Goal: Information Seeking & Learning: Check status

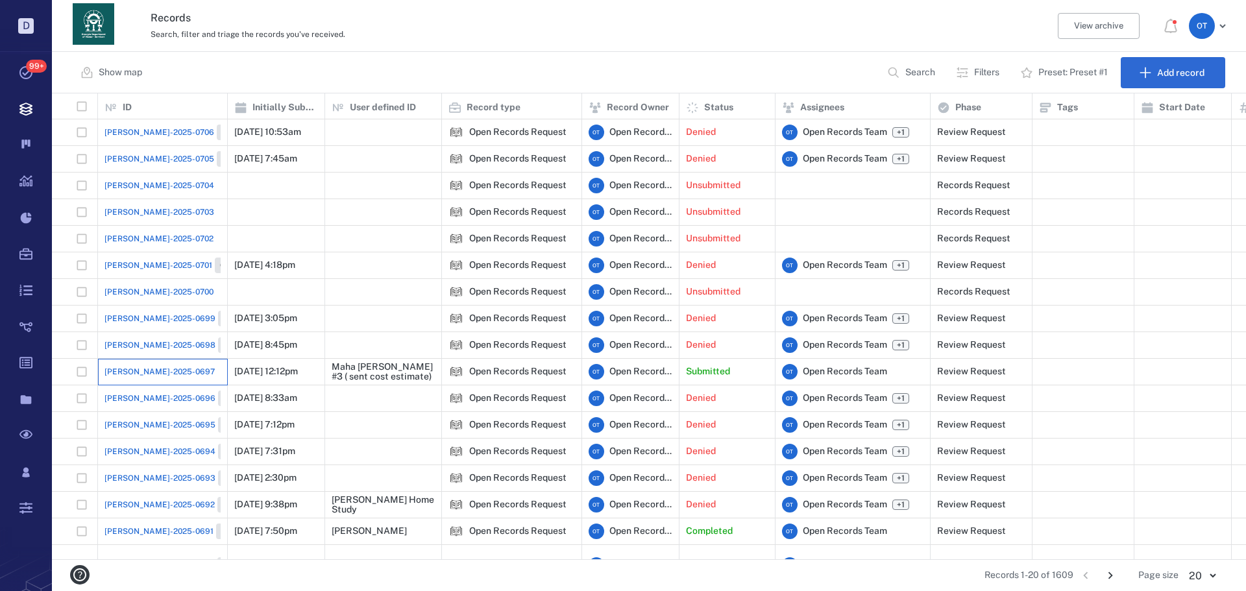
click at [175, 372] on div "[PERSON_NAME]-2025-0697" at bounding box center [162, 372] width 116 height 26
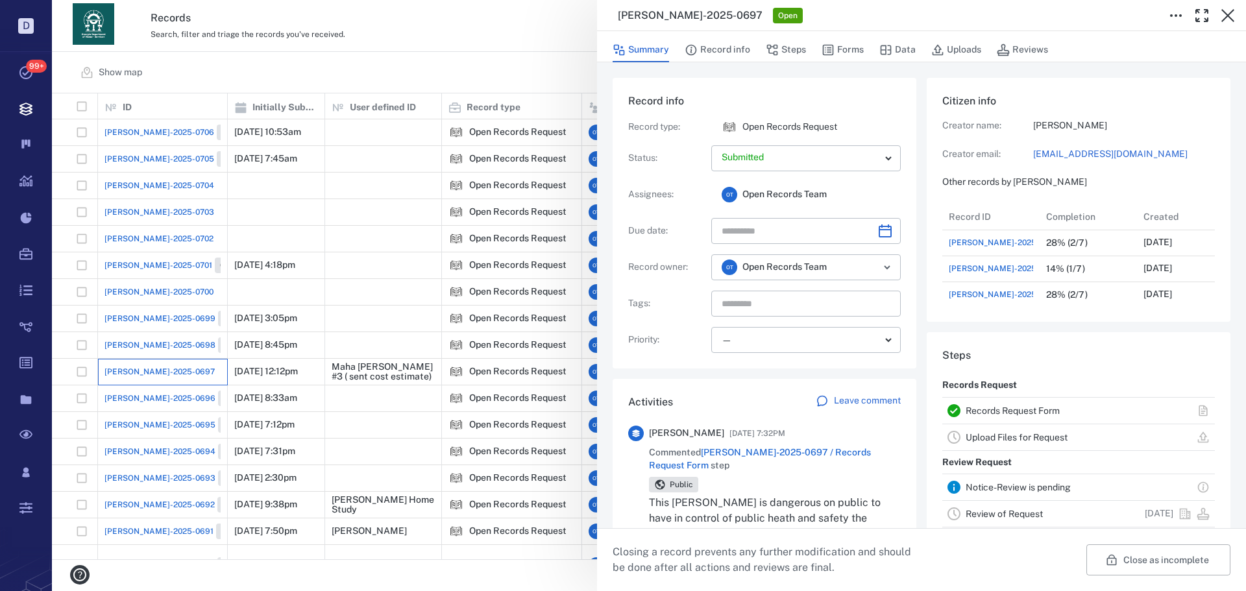
scroll to position [10, 10]
click at [733, 56] on button "Record info" at bounding box center [717, 50] width 66 height 25
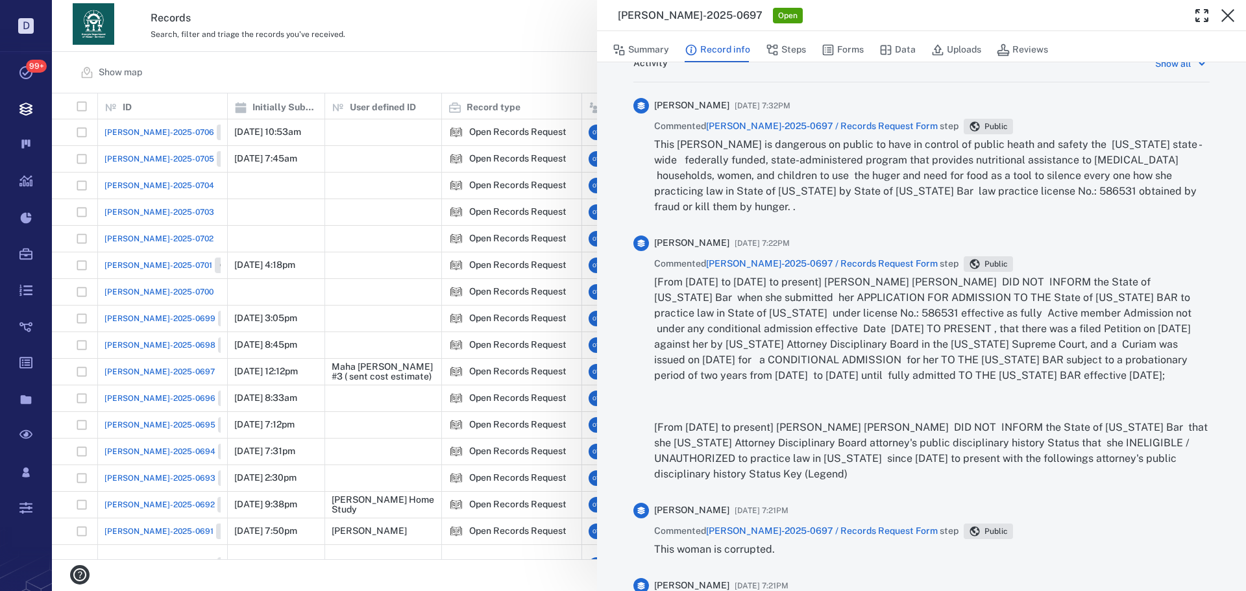
scroll to position [758, 0]
drag, startPoint x: 884, startPoint y: 481, endPoint x: 886, endPoint y: 337, distance: 143.4
click at [886, 337] on div "[From 11/18/2009 to December 3, 2010 to present] Madelyn Anyelis Pavon Suriel D…" at bounding box center [931, 376] width 555 height 208
click at [886, 337] on p "[From 11/18/2009 to December 3, 2010 to present] Madelyn Anyelis Pavon Suriel D…" at bounding box center [931, 326] width 555 height 109
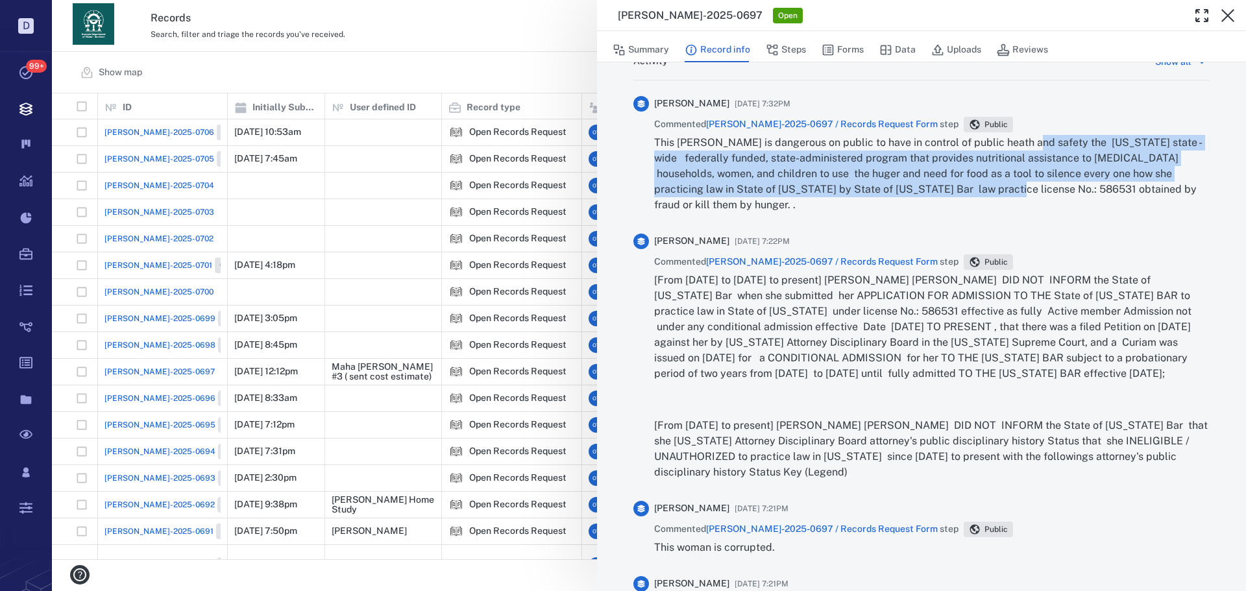
drag, startPoint x: 1026, startPoint y: 134, endPoint x: 995, endPoint y: 189, distance: 63.0
click at [995, 189] on div "Maha Rayan 09/08/2025 at 7:32PM Commented ORR-2025-0697 / Records Request Form …" at bounding box center [931, 159] width 555 height 127
click at [995, 189] on p "This worman is dangerous on public to have in control of public heath and safet…" at bounding box center [931, 174] width 555 height 78
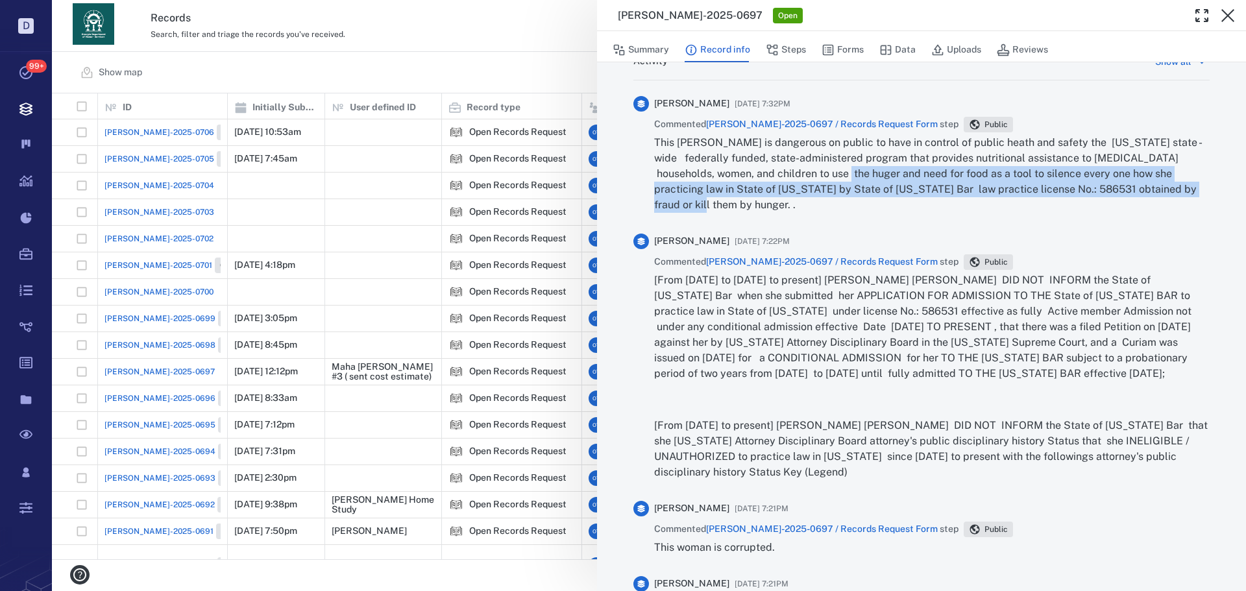
drag, startPoint x: 994, startPoint y: 201, endPoint x: 856, endPoint y: 168, distance: 142.1
click at [856, 168] on p "This worman is dangerous on public to have in control of public heath and safet…" at bounding box center [931, 174] width 555 height 78
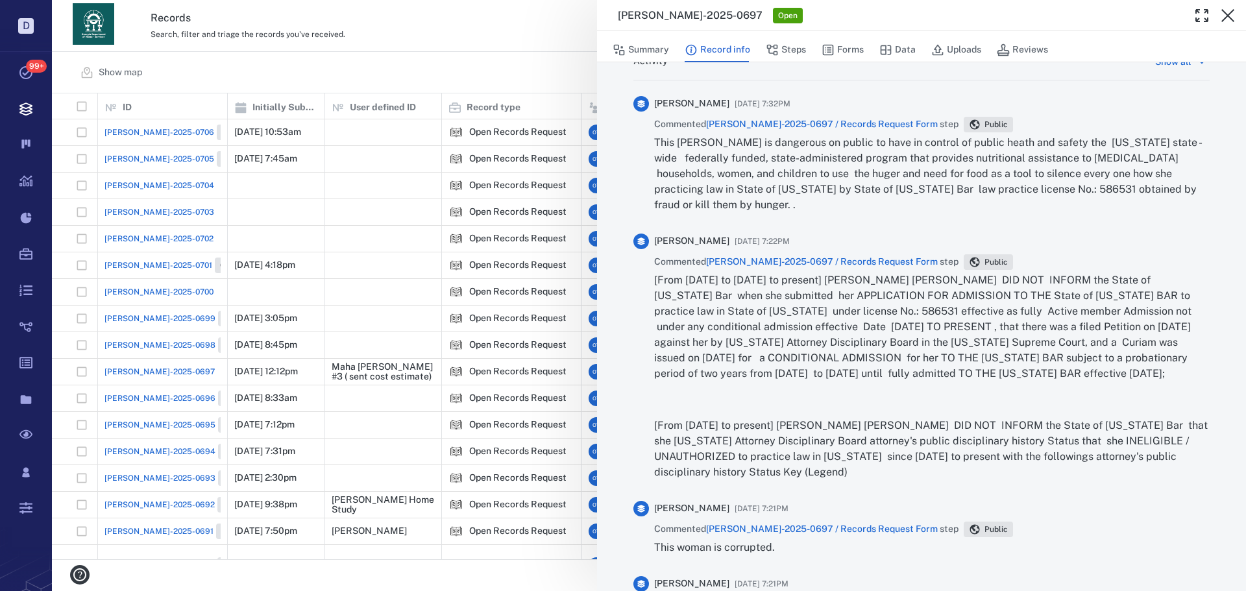
click at [853, 179] on p "This worman is dangerous on public to have in control of public heath and safet…" at bounding box center [931, 174] width 555 height 78
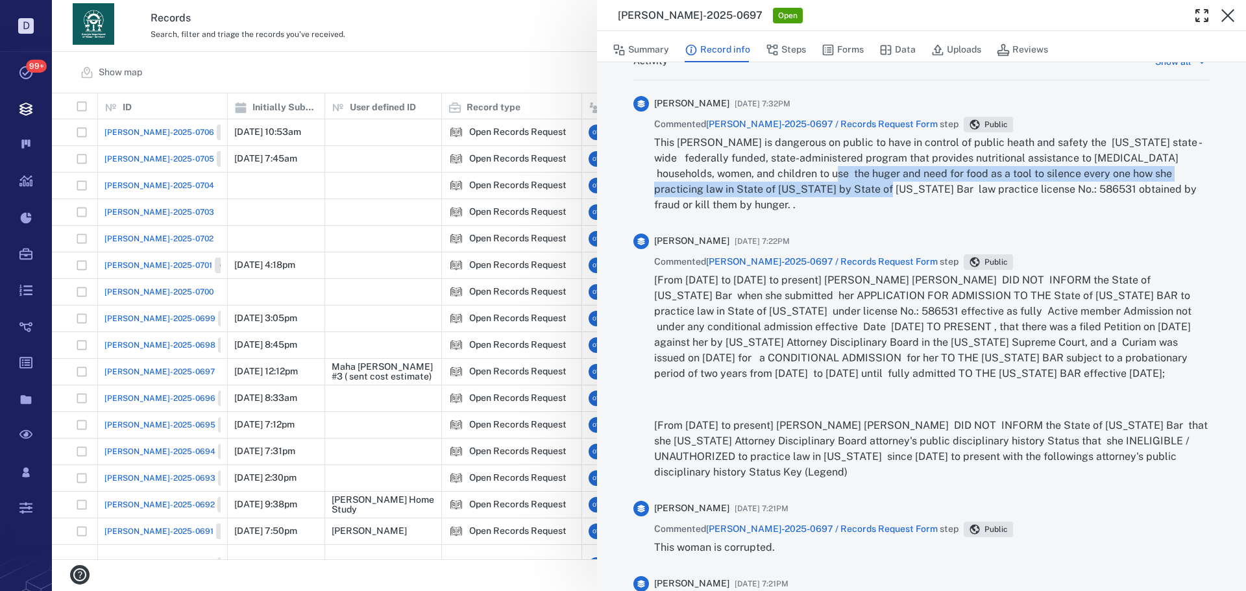
drag, startPoint x: 853, startPoint y: 179, endPoint x: 853, endPoint y: 197, distance: 17.5
click at [853, 197] on p "This worman is dangerous on public to have in control of public heath and safet…" at bounding box center [931, 174] width 555 height 78
drag, startPoint x: 853, startPoint y: 197, endPoint x: 829, endPoint y: 176, distance: 31.2
click at [829, 176] on p "This worman is dangerous on public to have in control of public heath and safet…" at bounding box center [931, 174] width 555 height 78
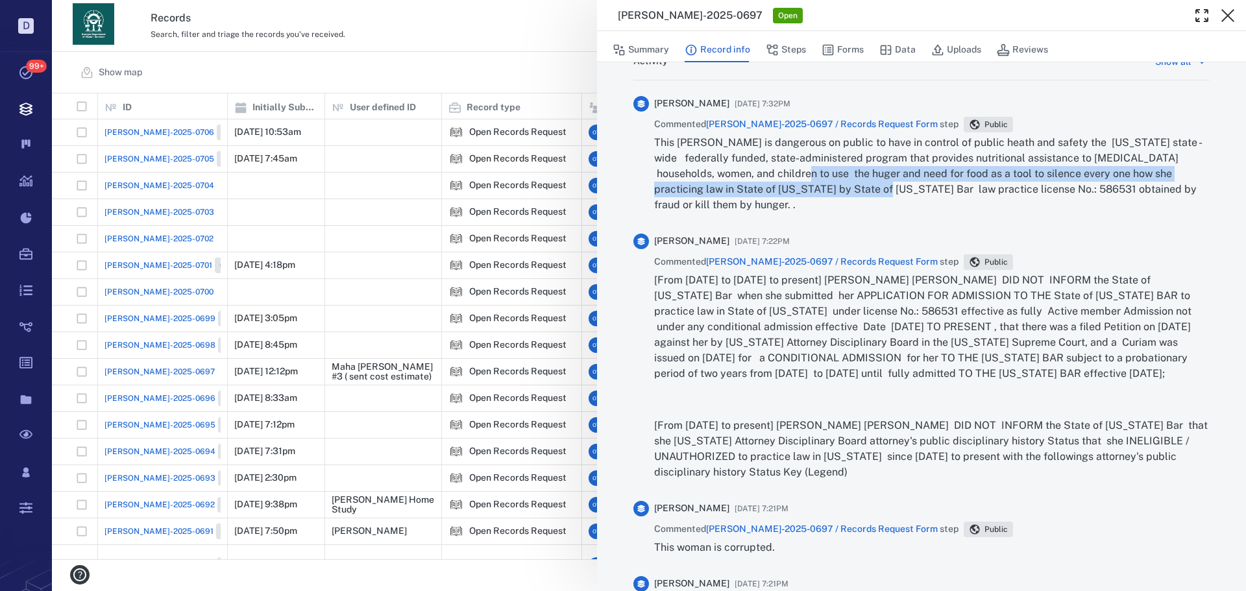
click at [830, 197] on p "This worman is dangerous on public to have in control of public heath and safet…" at bounding box center [931, 174] width 555 height 78
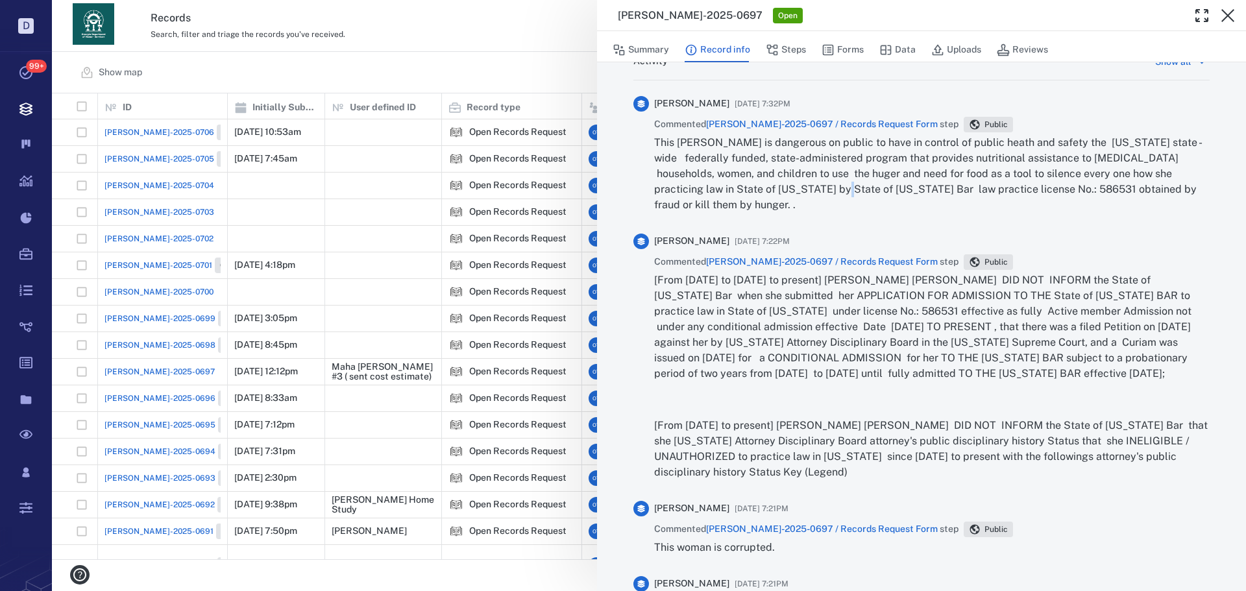
drag, startPoint x: 830, startPoint y: 197, endPoint x: 827, endPoint y: 184, distance: 12.6
click at [827, 184] on p "This worman is dangerous on public to have in control of public heath and safet…" at bounding box center [931, 174] width 555 height 78
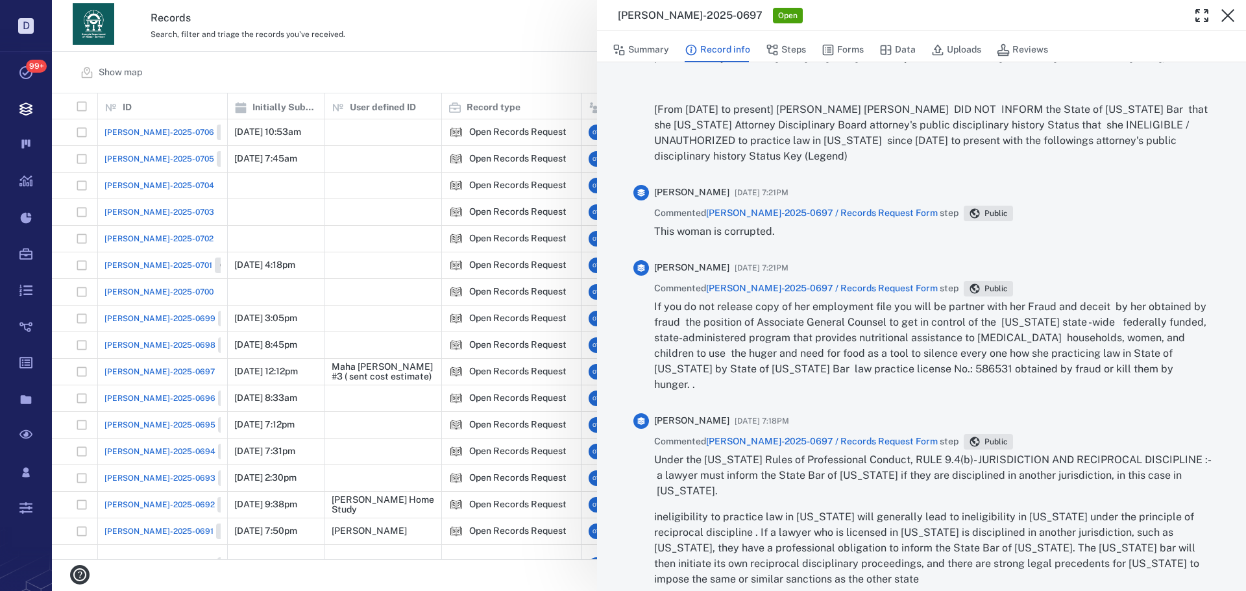
scroll to position [1277, 0]
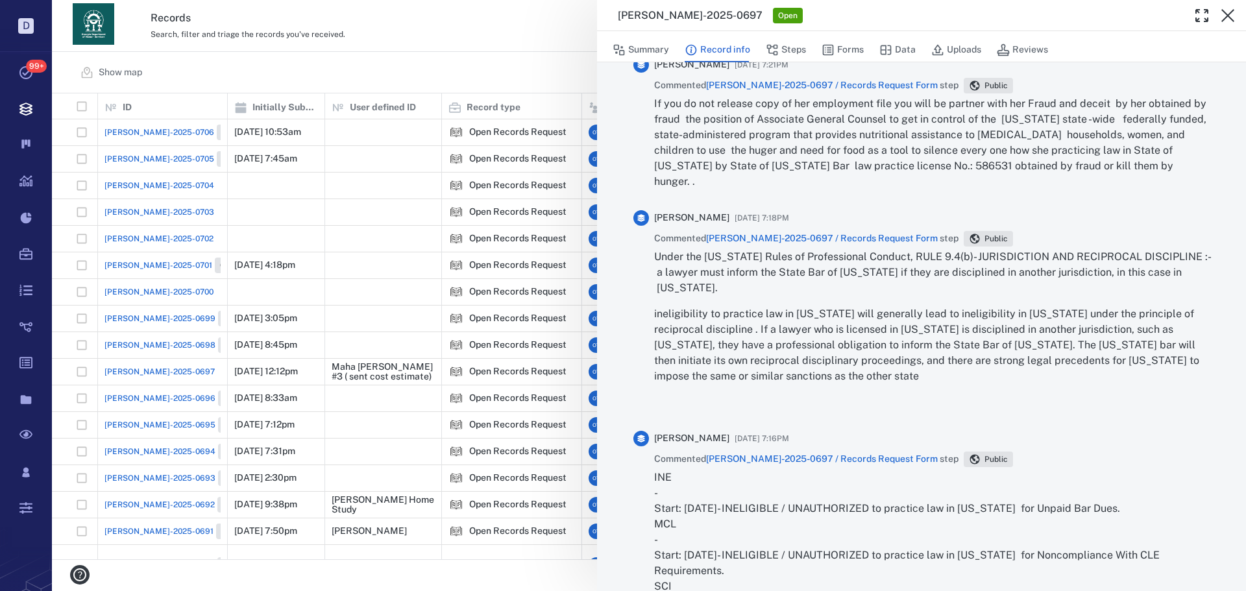
drag, startPoint x: 1091, startPoint y: 181, endPoint x: 1067, endPoint y: 178, distance: 24.1
click at [1086, 178] on p "If you do not release copy of her employment file you will be partner with her …" at bounding box center [931, 142] width 555 height 93
click at [457, 53] on div "ORR-2025-0697 Open Summary Record info Steps Forms Data Uploads Reviews Record …" at bounding box center [649, 295] width 1194 height 591
click at [461, 53] on div "Show map Search Filters Preset: Preset #1 Add record" at bounding box center [649, 73] width 1194 height 42
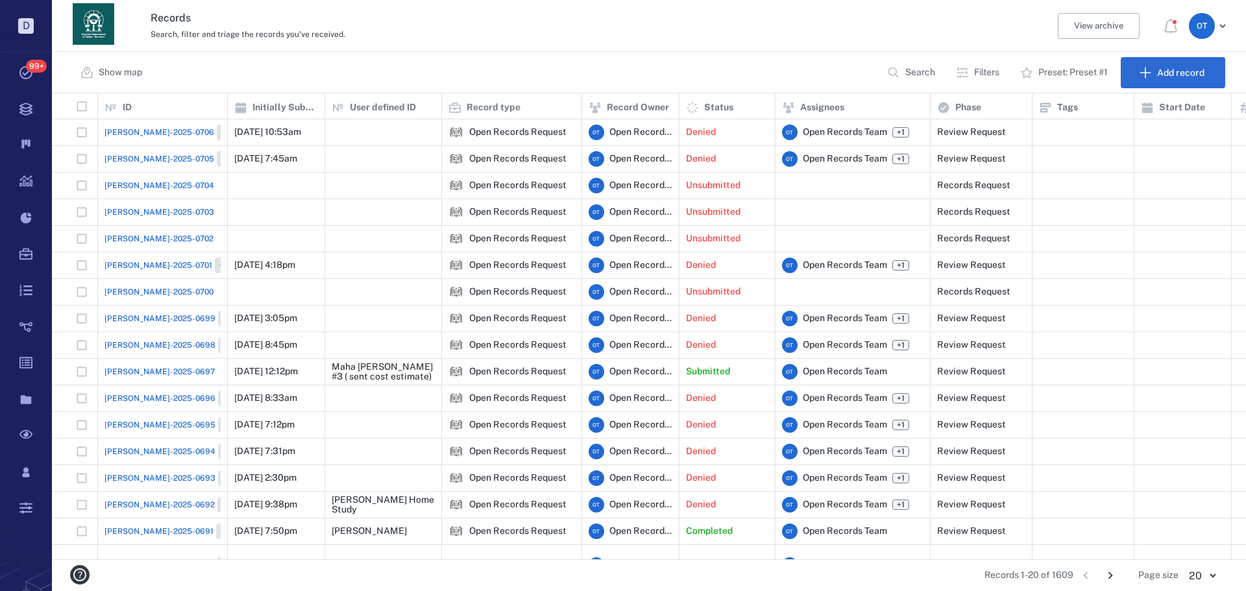
click at [158, 269] on span "[PERSON_NAME]-2025-0701" at bounding box center [158, 266] width 108 height 12
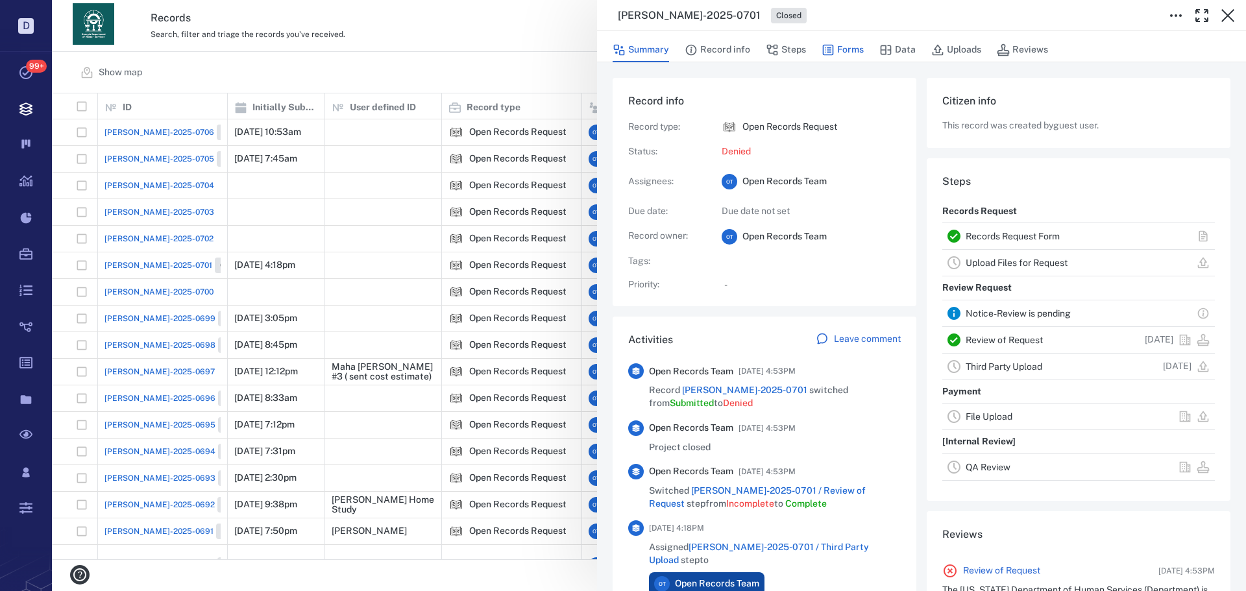
click at [854, 51] on button "Forms" at bounding box center [842, 50] width 42 height 25
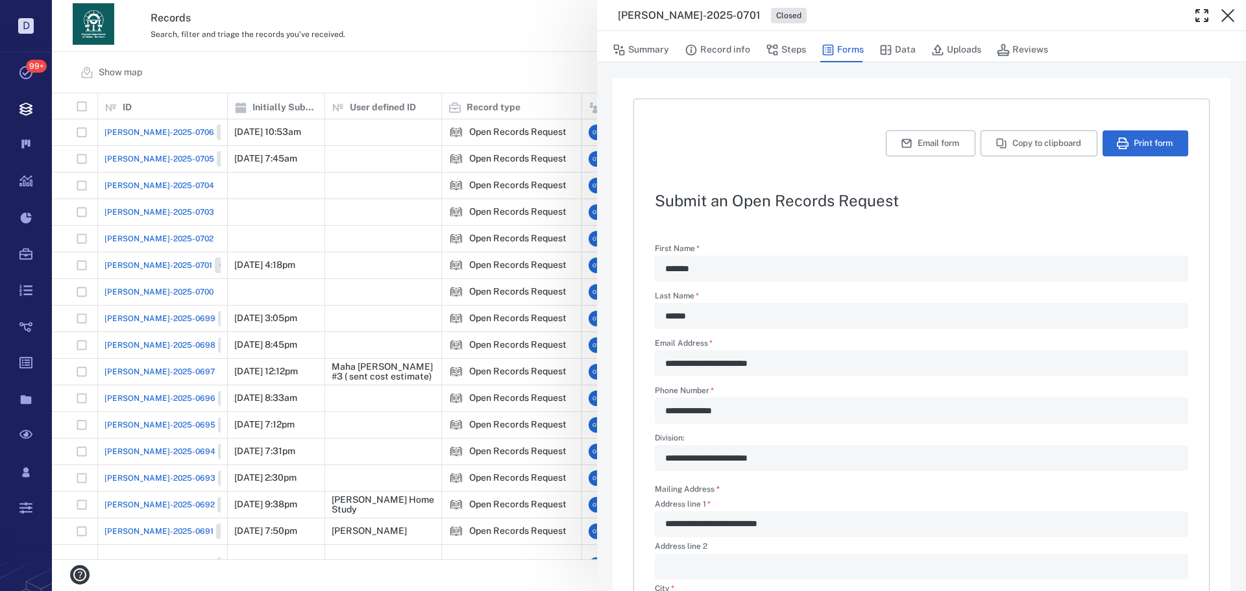
type textarea "*"
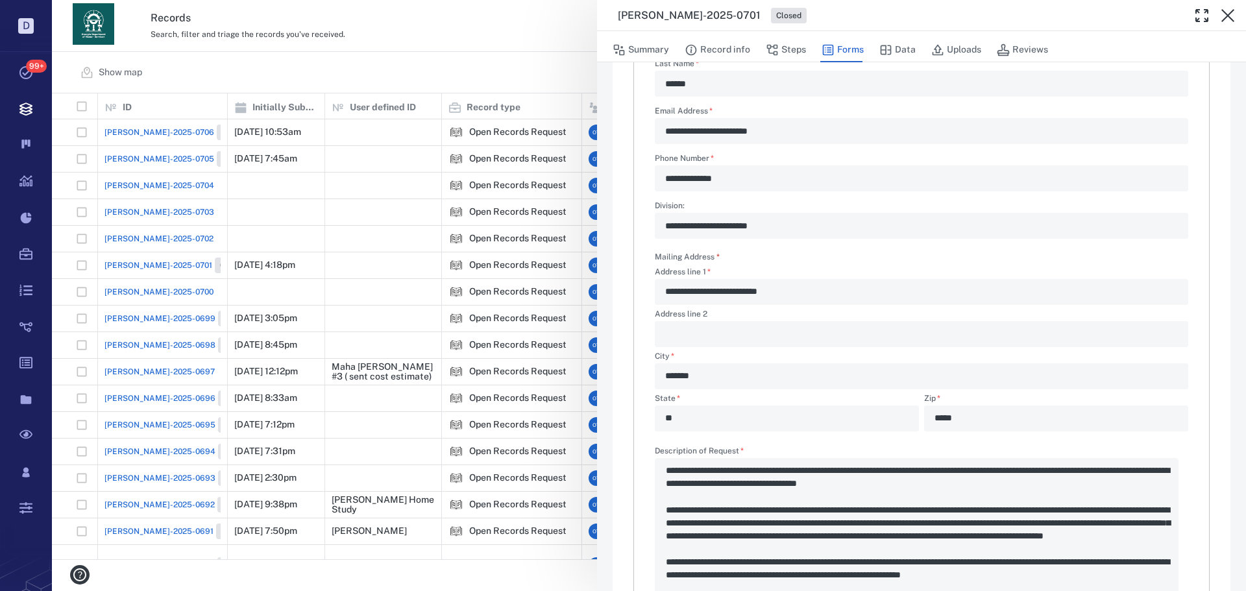
scroll to position [519, 0]
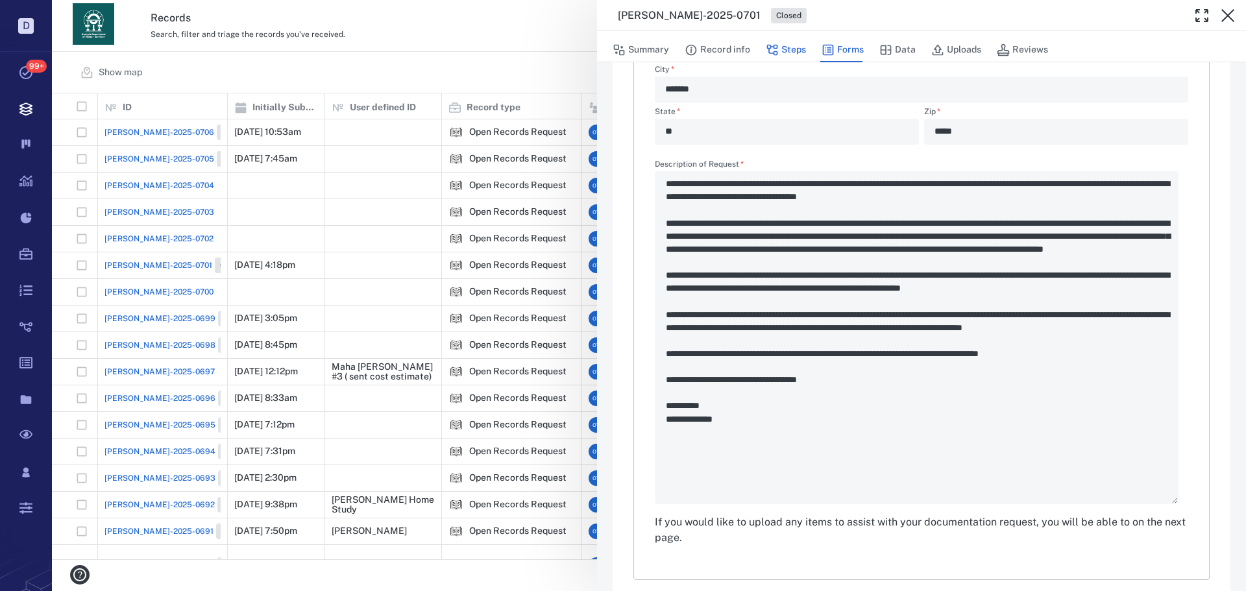
click at [792, 54] on button "Steps" at bounding box center [786, 50] width 40 height 25
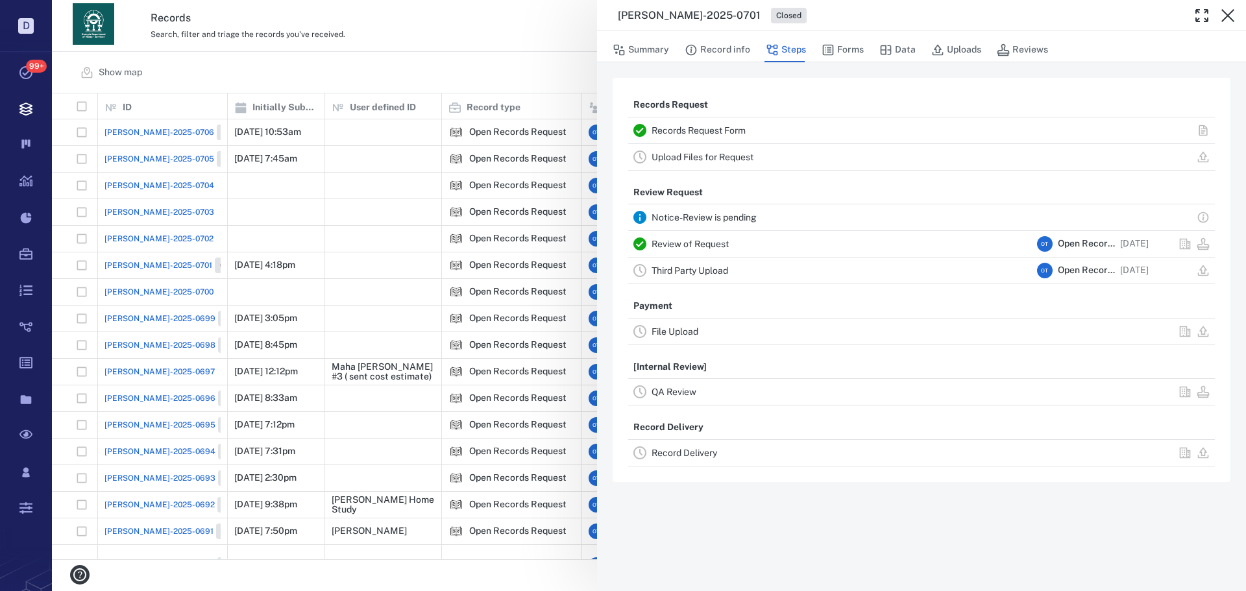
click at [709, 245] on link "Review of Request" at bounding box center [689, 244] width 77 height 10
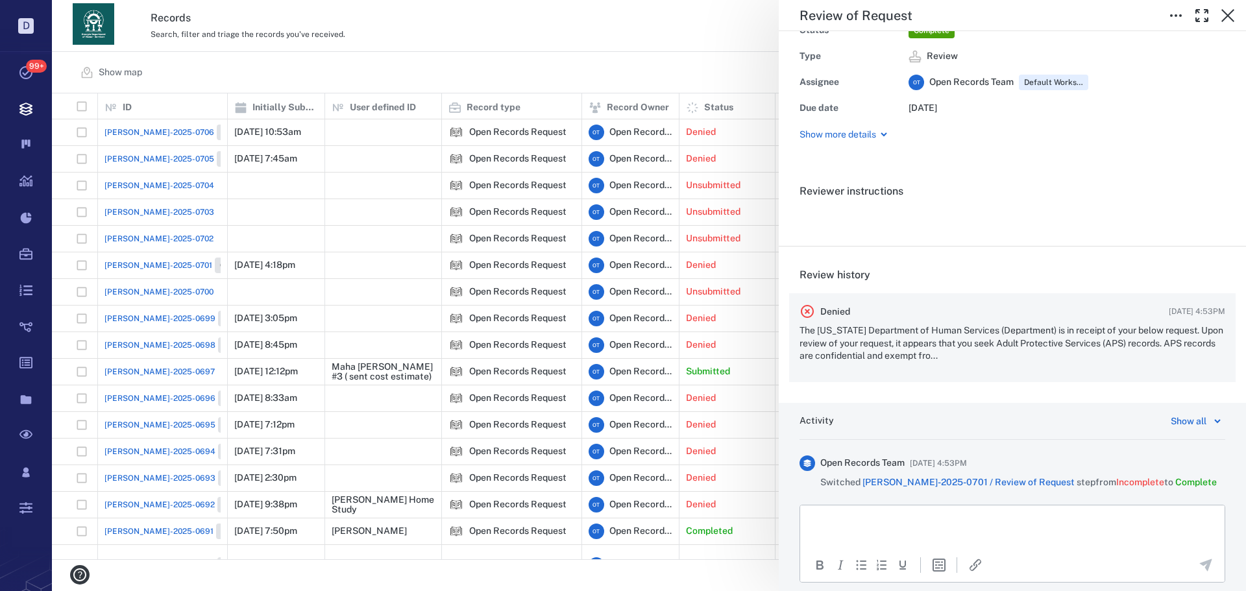
scroll to position [103, 0]
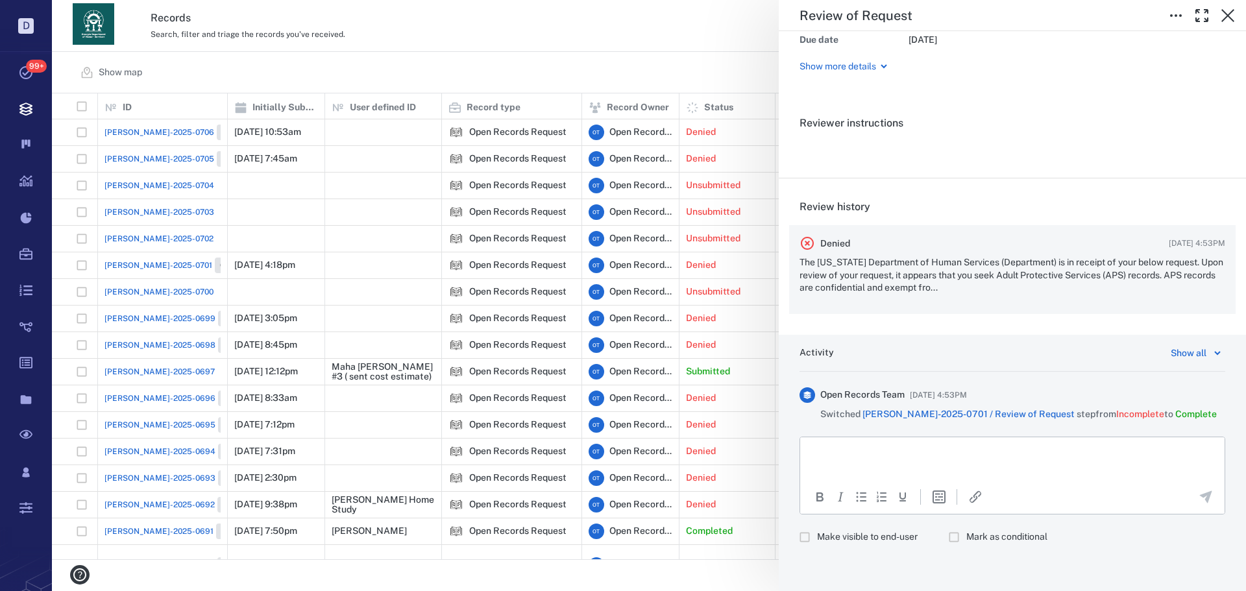
click at [989, 272] on p "The Georgia Department of Human Services (Department) is in receipt of your bel…" at bounding box center [1012, 275] width 426 height 38
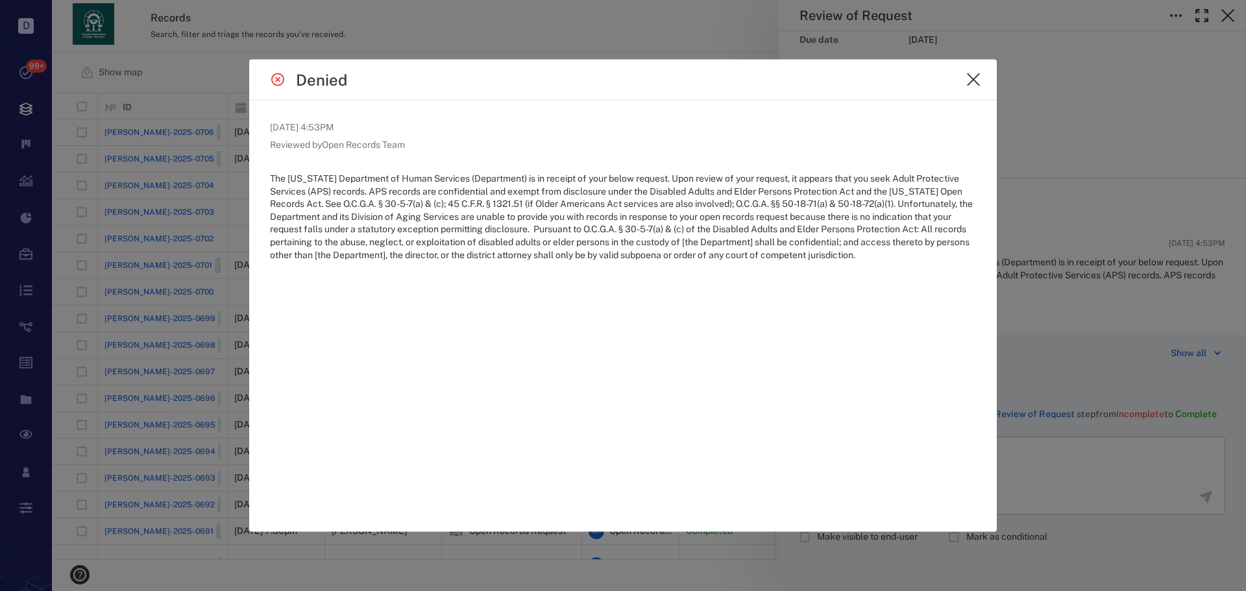
click at [881, 247] on p "The Georgia Department of Human Services (Department) is in receipt of your bel…" at bounding box center [623, 217] width 706 height 89
click at [880, 247] on span "Pursuant to O.C.G.A. § 30-5-7(a) & (c) of the Disabled Adults and Elder Persons…" at bounding box center [619, 242] width 699 height 36
click at [859, 240] on span "Pursuant to O.C.G.A. § 30-5-7(a) & (c) of the Disabled Adults and Elder Persons…" at bounding box center [619, 242] width 699 height 36
click at [796, 219] on p "The Georgia Department of Human Services (Department) is in receipt of your bel…" at bounding box center [623, 217] width 706 height 89
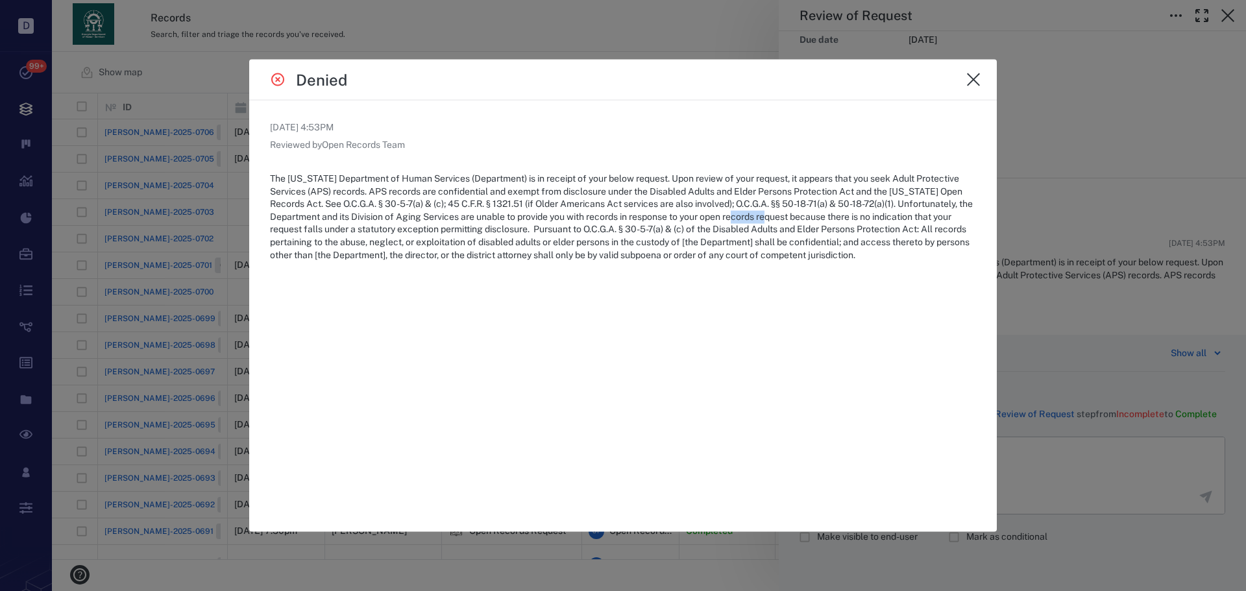
click at [796, 218] on p "The Georgia Department of Human Services (Department) is in receipt of your bel…" at bounding box center [623, 217] width 706 height 89
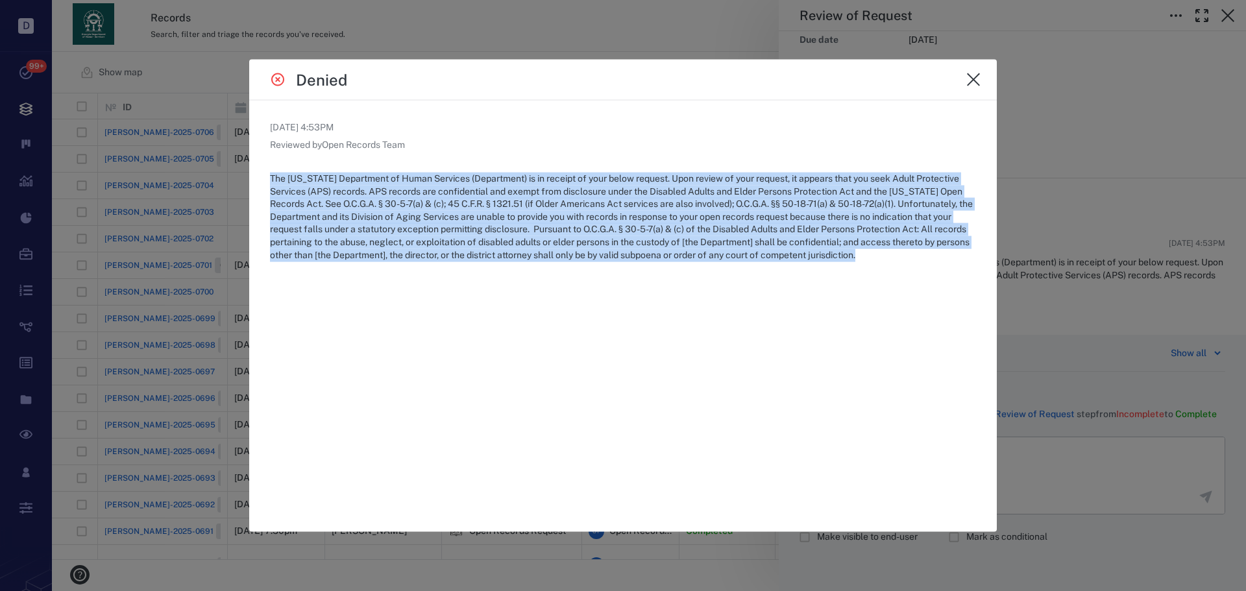
click at [796, 218] on p "The Georgia Department of Human Services (Department) is in receipt of your bel…" at bounding box center [623, 217] width 706 height 89
click at [822, 228] on span "Pursuant to O.C.G.A. § 30-5-7(a) & (c) of the Disabled Adults and Elder Persons…" at bounding box center [619, 242] width 699 height 36
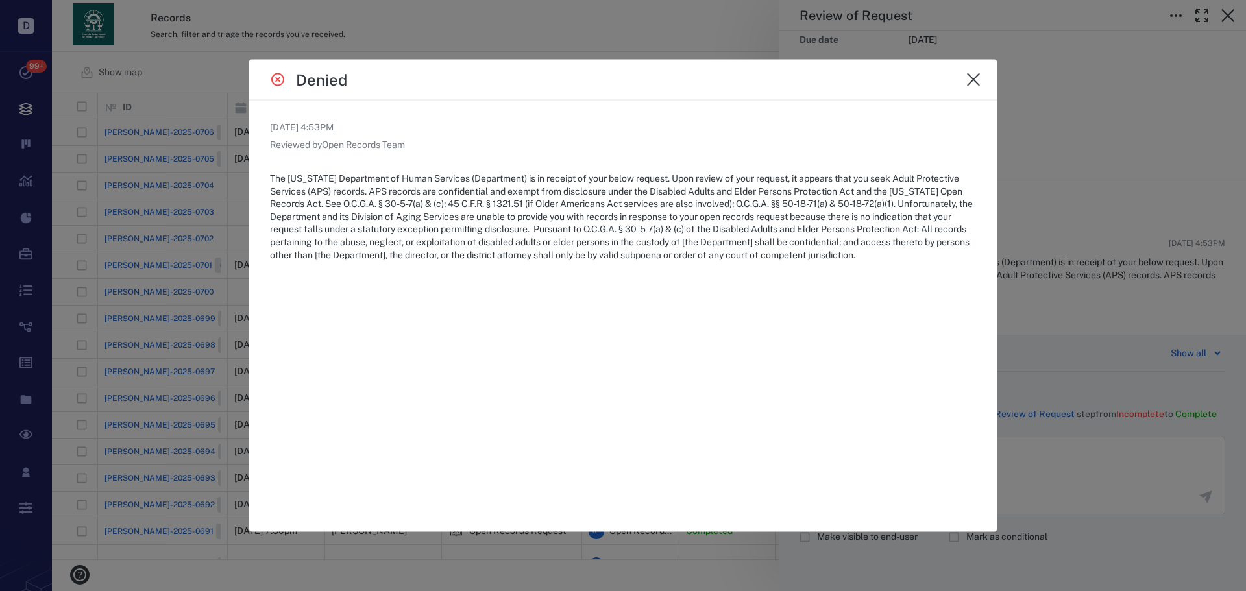
click at [847, 223] on p "The Georgia Department of Human Services (Department) is in receipt of your bel…" at bounding box center [623, 217] width 706 height 89
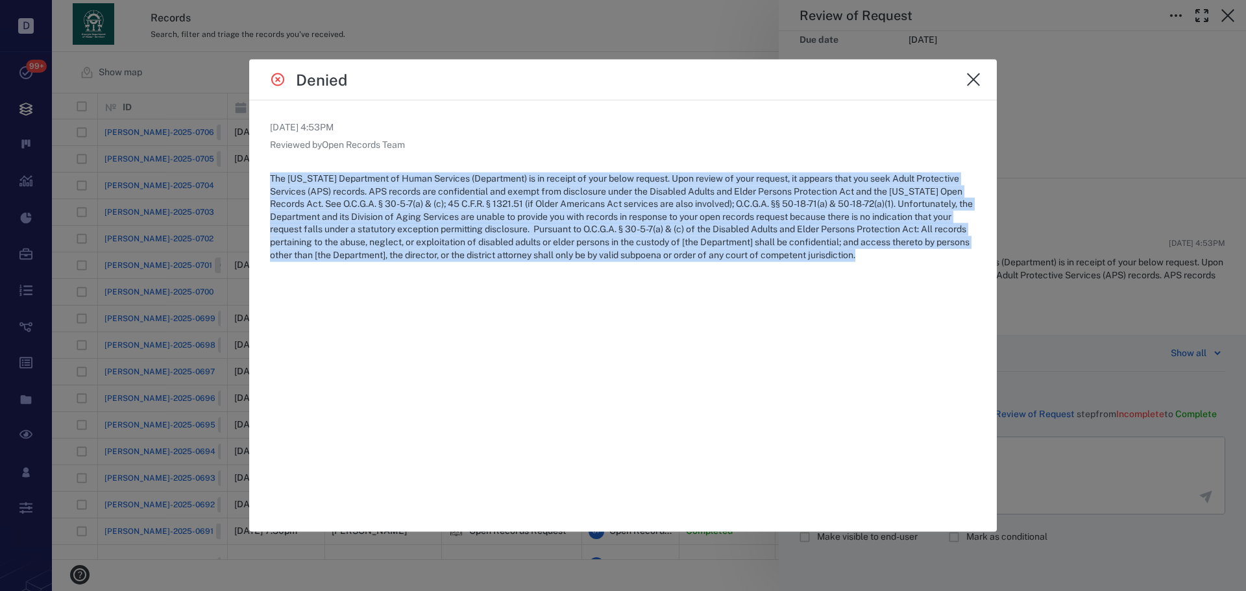
click at [847, 223] on p "The Georgia Department of Human Services (Department) is in receipt of your bel…" at bounding box center [623, 217] width 706 height 89
copy p "The Georgia Department of Human Services (Department) is in receipt of your bel…"
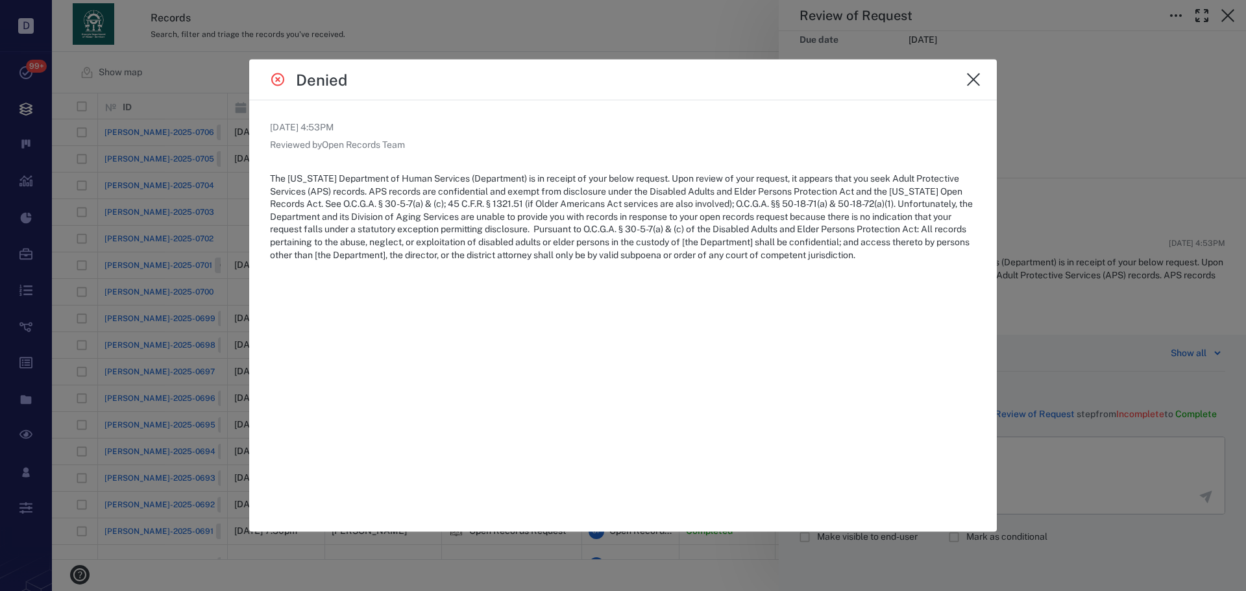
click at [598, 29] on div at bounding box center [623, 295] width 1246 height 591
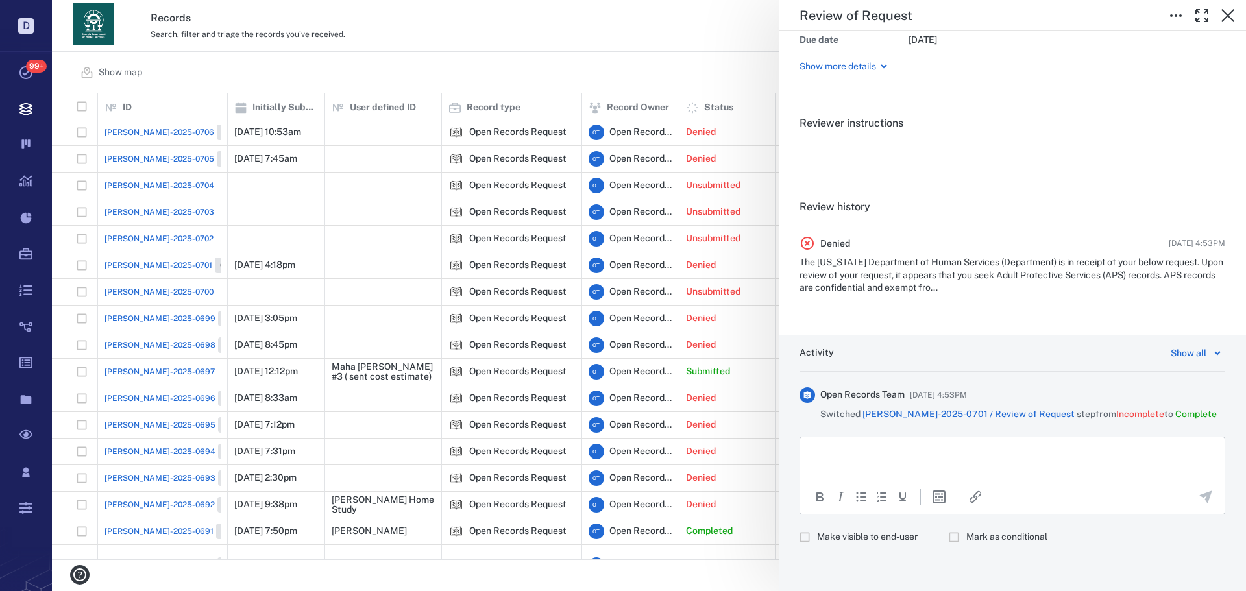
click at [610, 47] on div "Review of Request Status Complete Type Review Assignee O T Open Records Team De…" at bounding box center [649, 295] width 1194 height 591
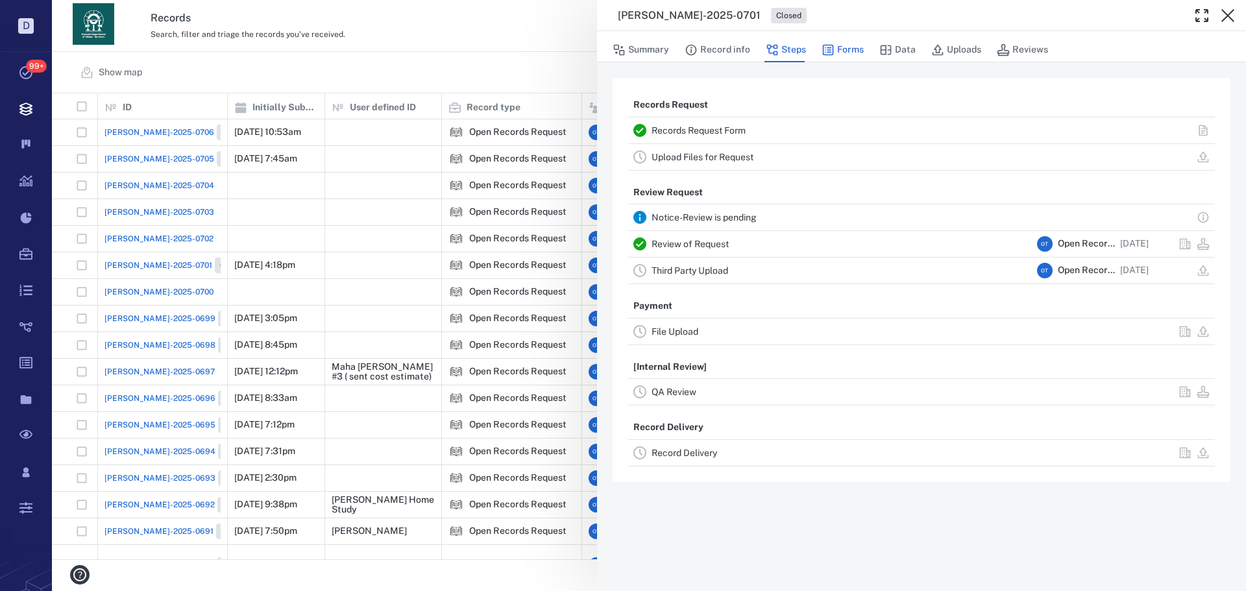
click at [856, 48] on button "Forms" at bounding box center [842, 50] width 42 height 25
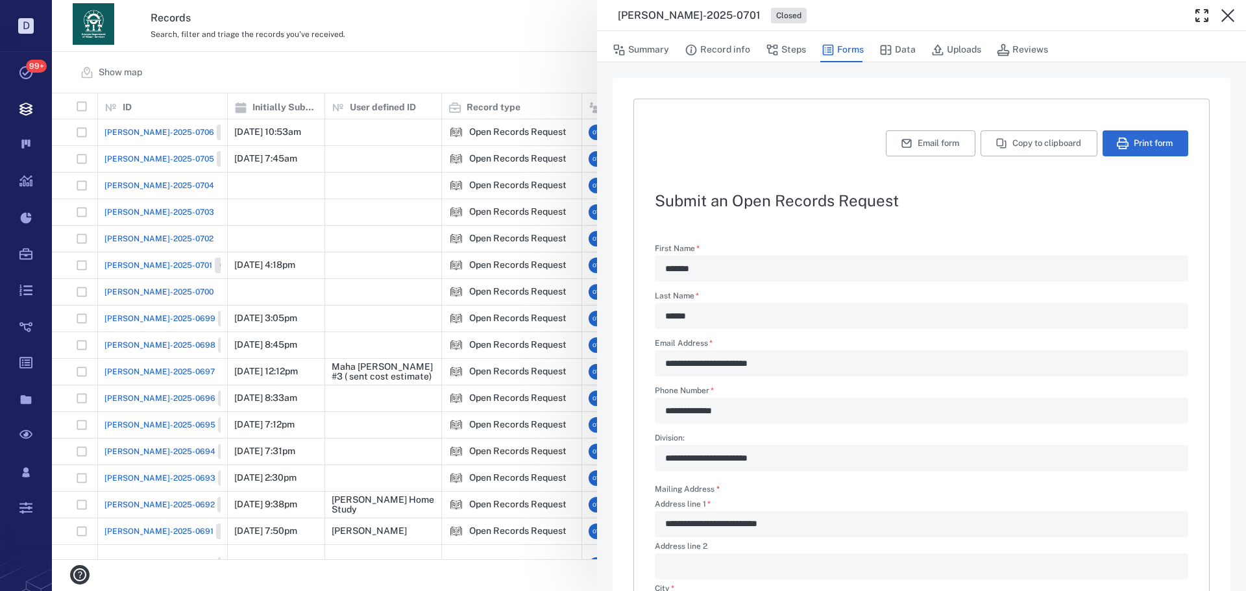
type textarea "*"
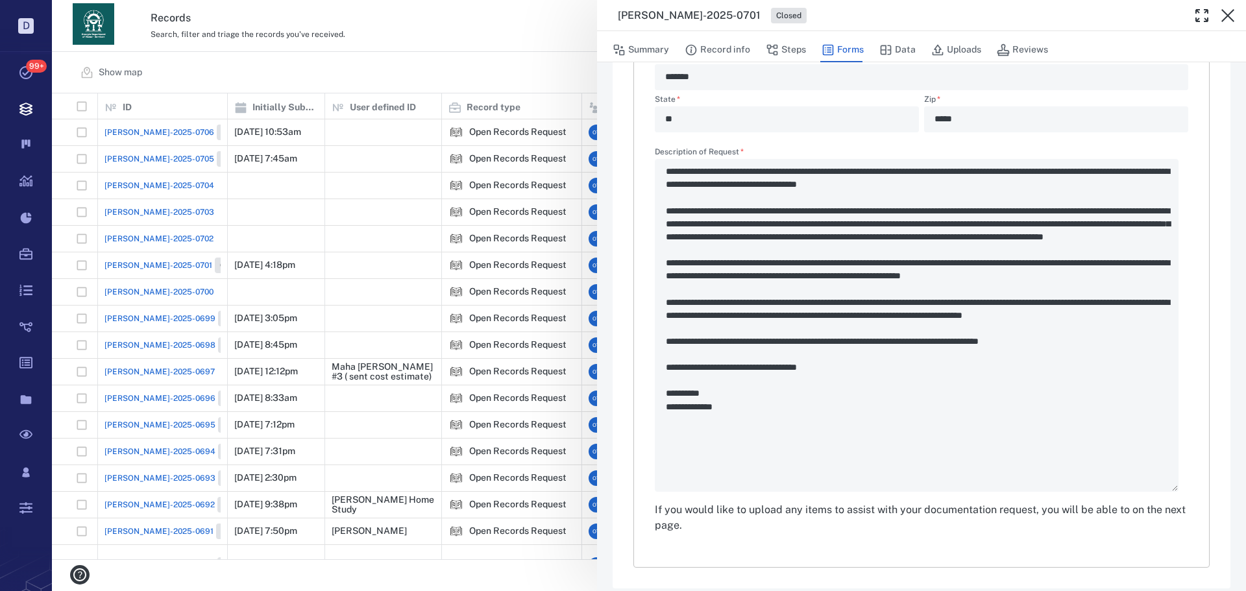
scroll to position [544, 0]
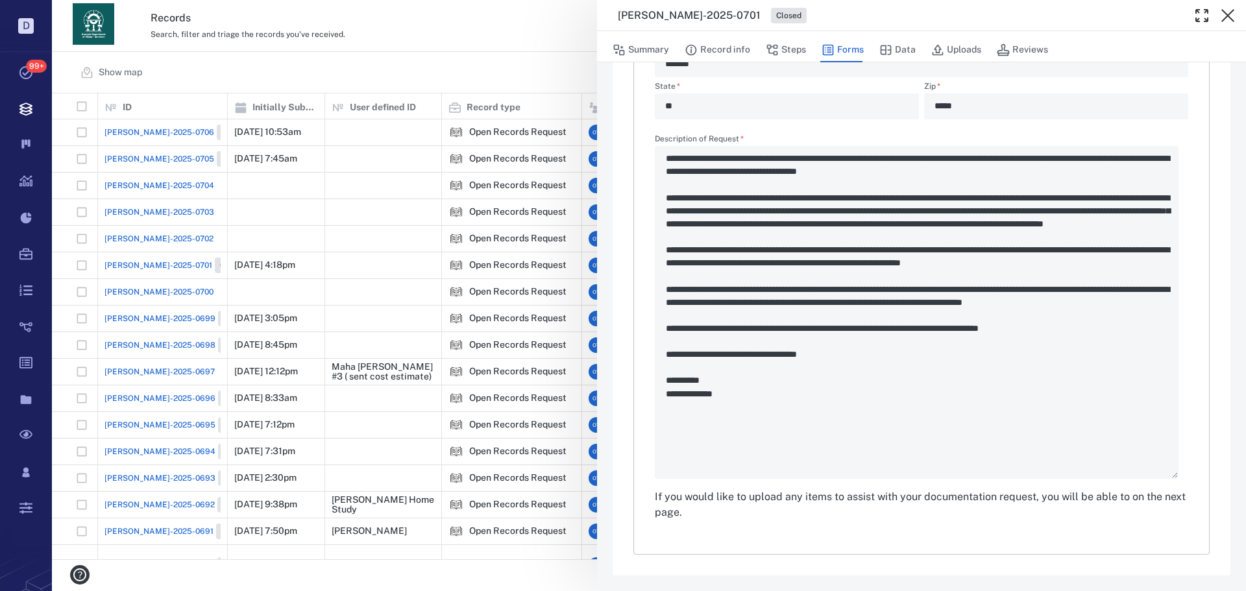
click at [461, 71] on div "**********" at bounding box center [649, 295] width 1194 height 591
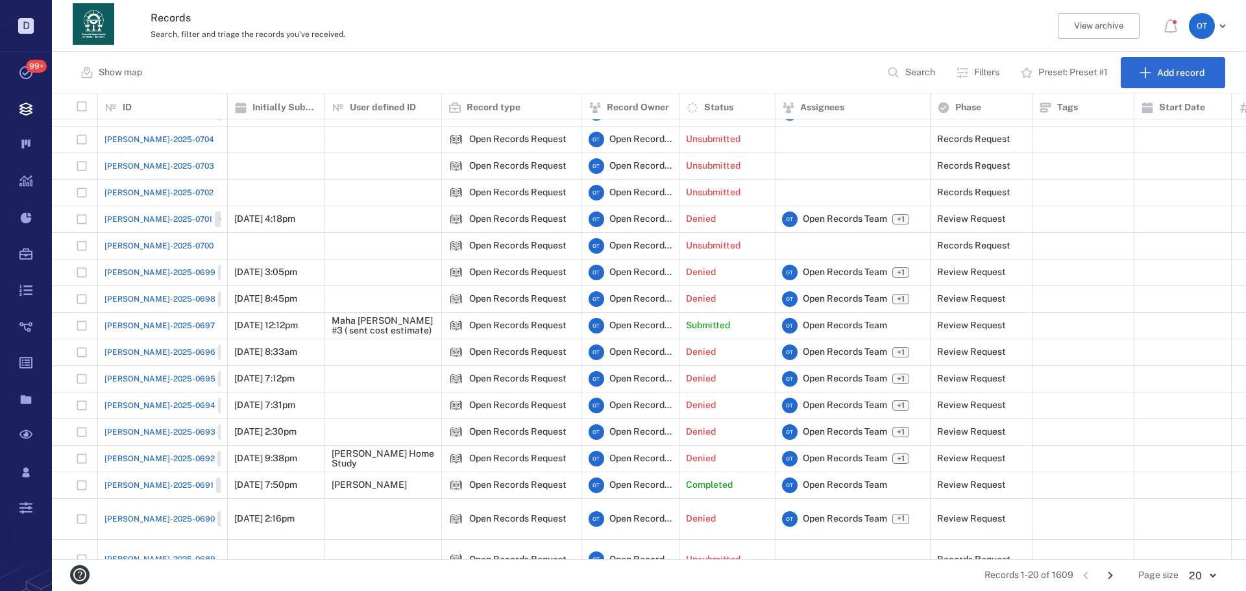
scroll to position [102, 0]
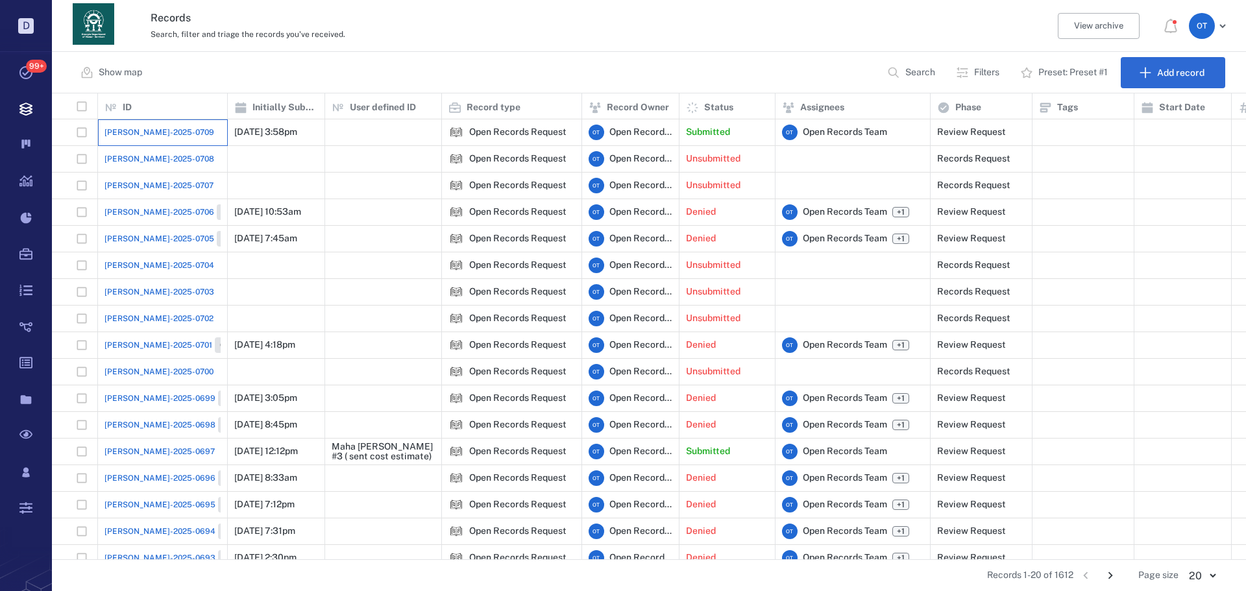
click at [130, 121] on div "[PERSON_NAME]-2025-0709" at bounding box center [162, 132] width 116 height 26
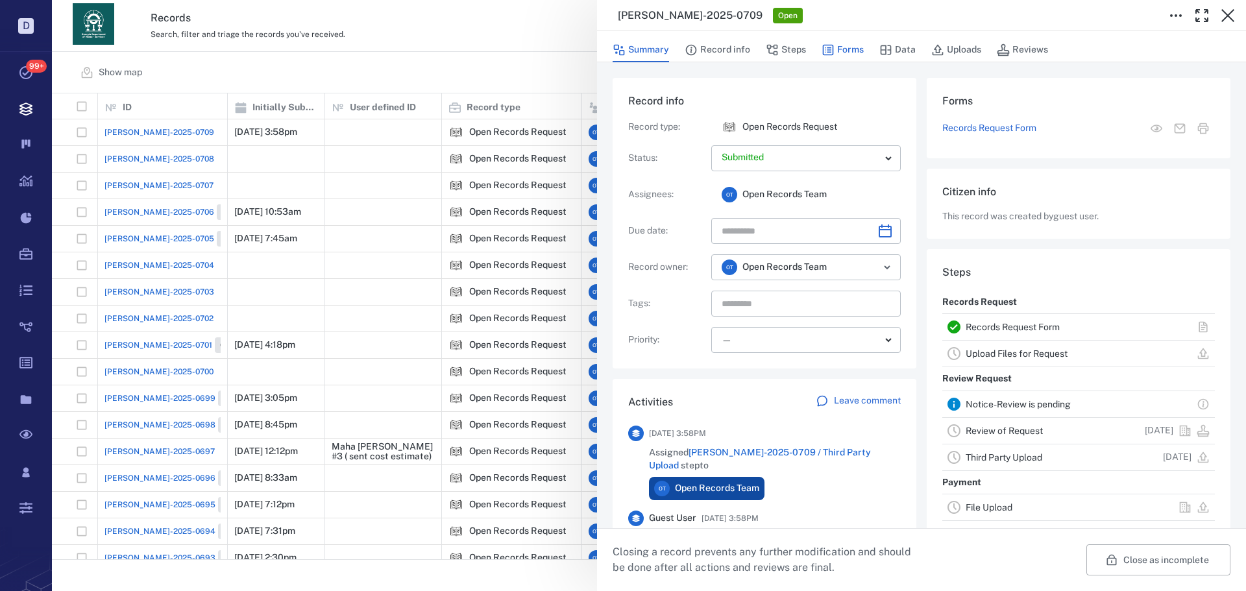
click at [831, 51] on icon "button" at bounding box center [828, 50] width 11 height 11
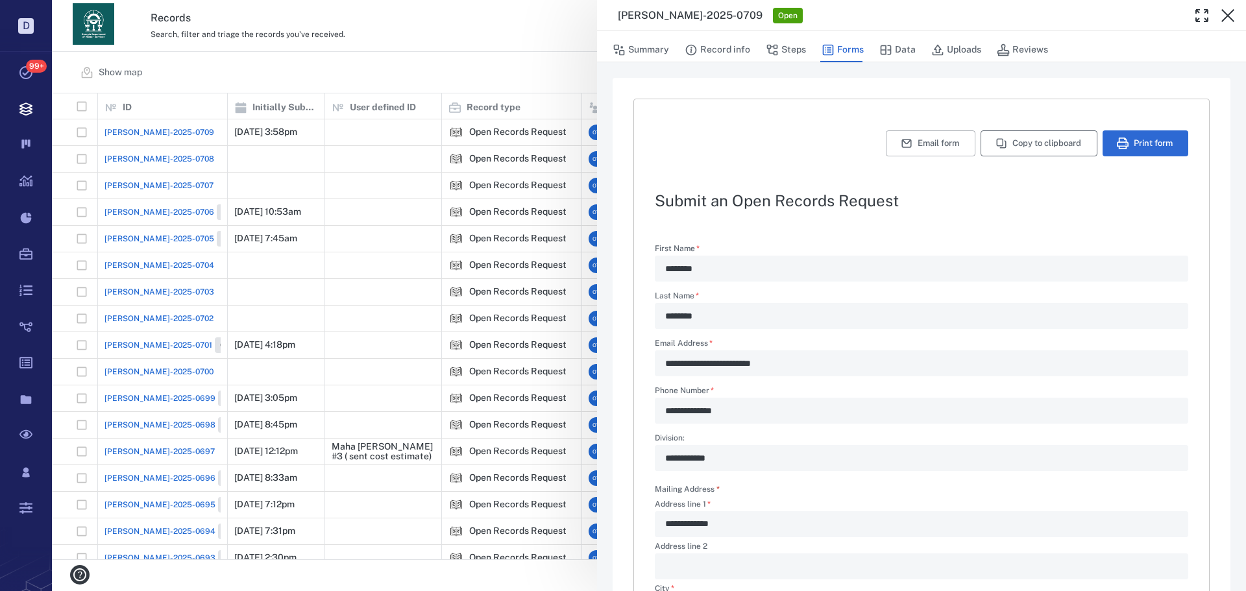
click at [1012, 138] on button "Copy to clipboard" at bounding box center [1038, 143] width 117 height 26
click at [996, 151] on button "Copy to clipboard" at bounding box center [1038, 143] width 117 height 26
click at [1037, 139] on button "Copy to clipboard" at bounding box center [1038, 143] width 117 height 26
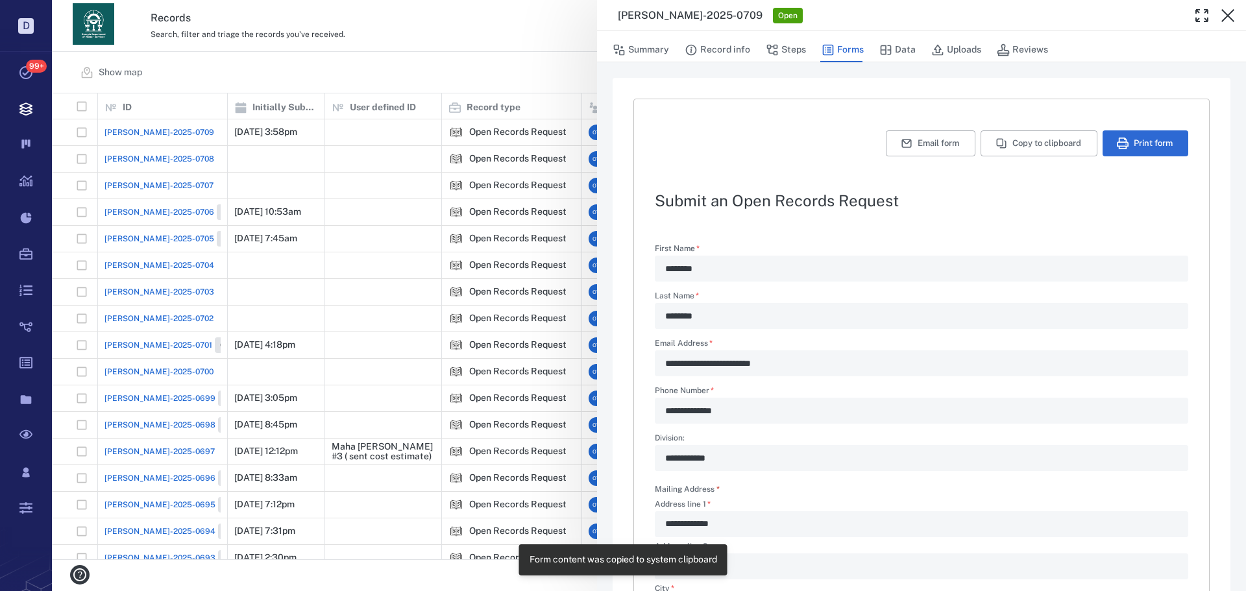
click at [470, 117] on div "**********" at bounding box center [649, 295] width 1194 height 591
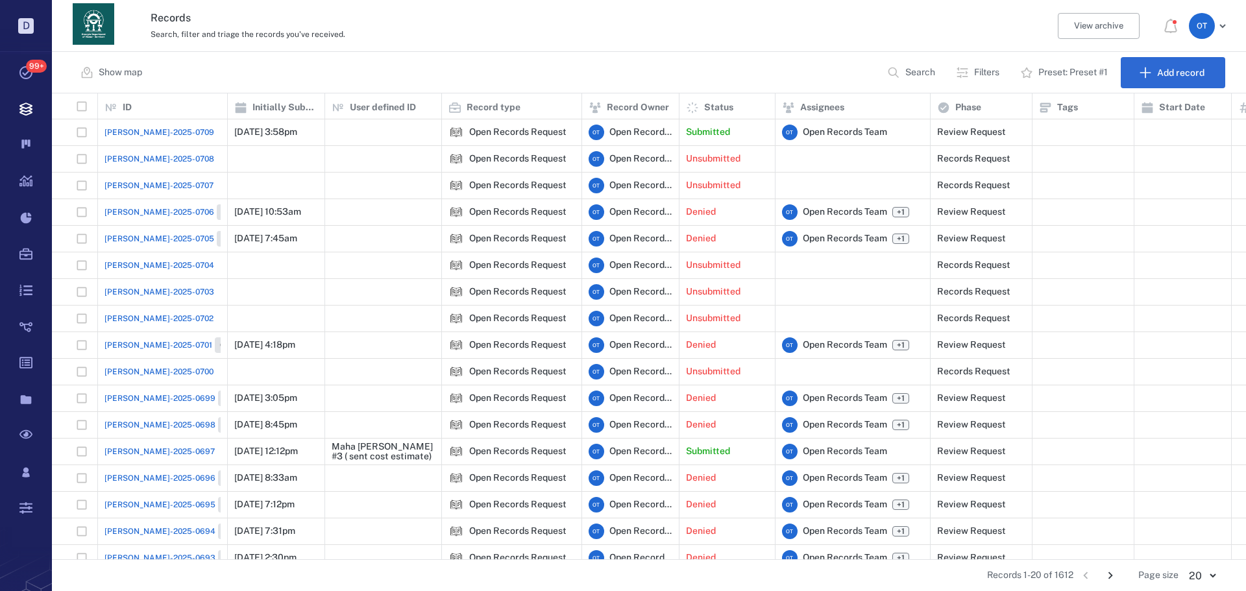
click at [123, 130] on span "[PERSON_NAME]-2025-0709" at bounding box center [159, 133] width 110 height 12
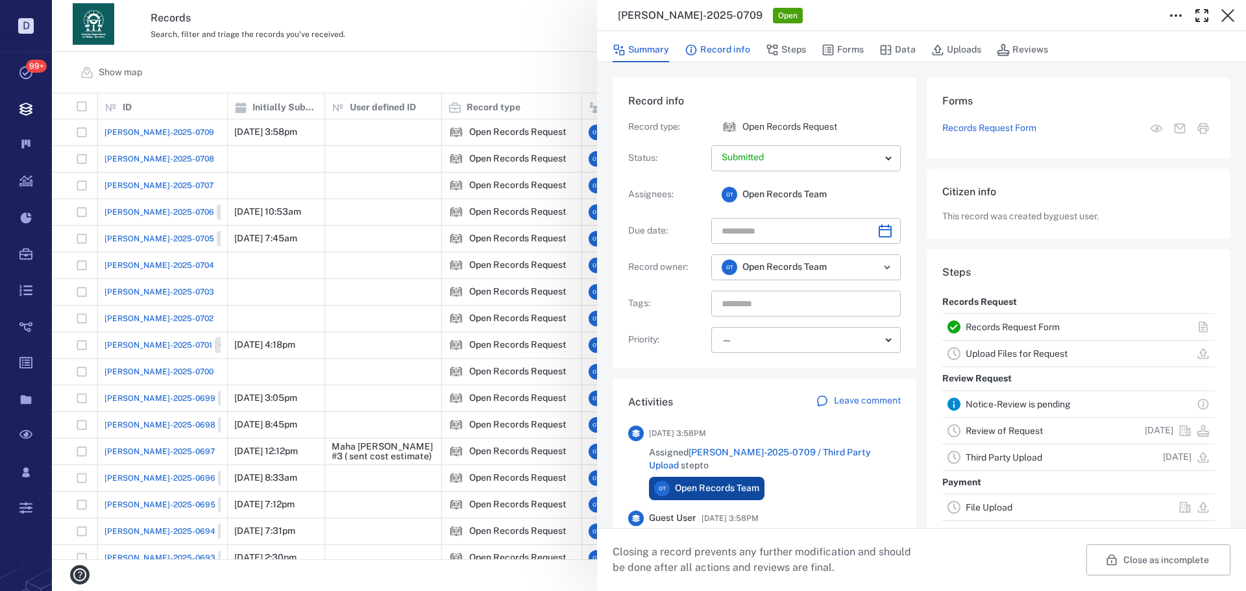
click at [719, 54] on button "Record info" at bounding box center [717, 50] width 66 height 25
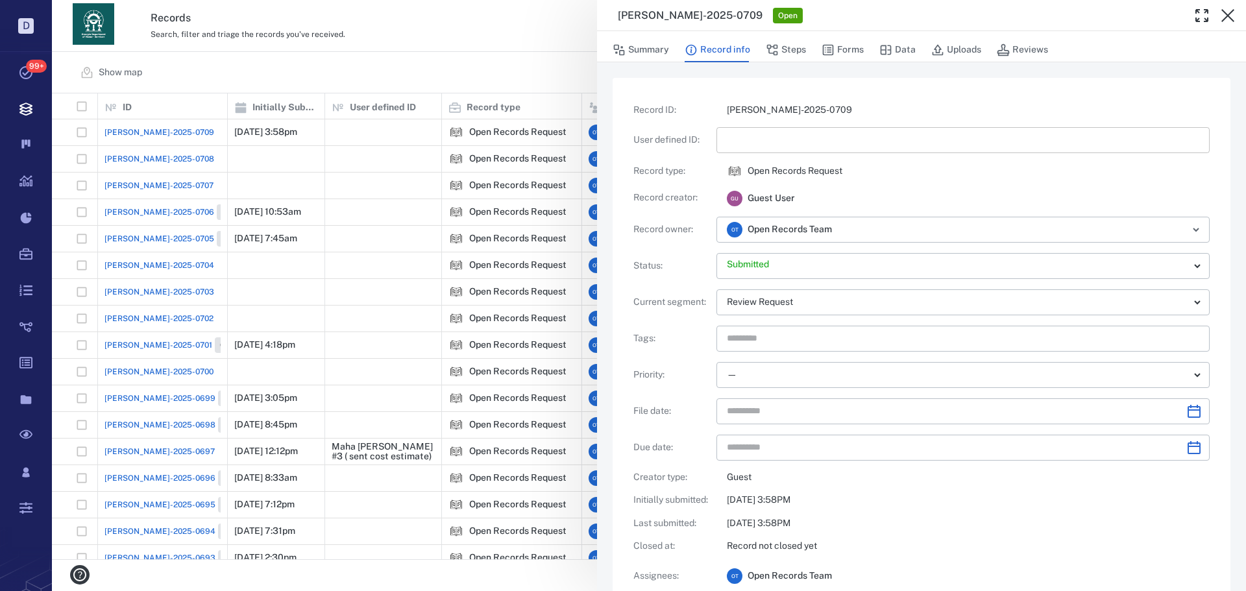
click at [784, 144] on input "text" at bounding box center [963, 140] width 472 height 26
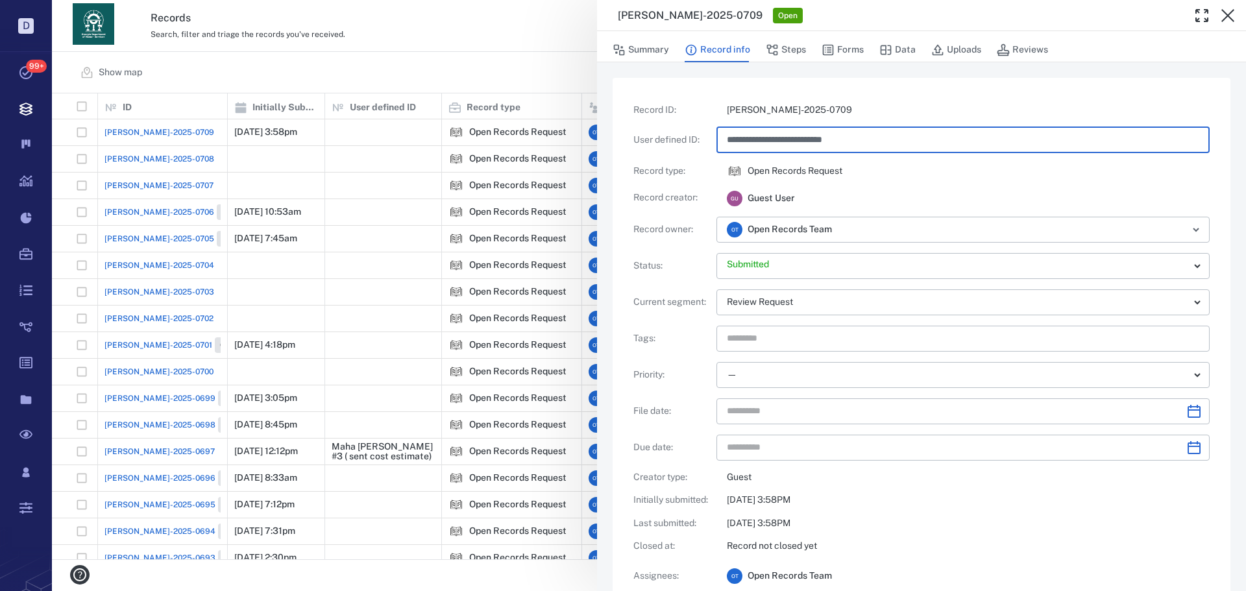
type input "**********"
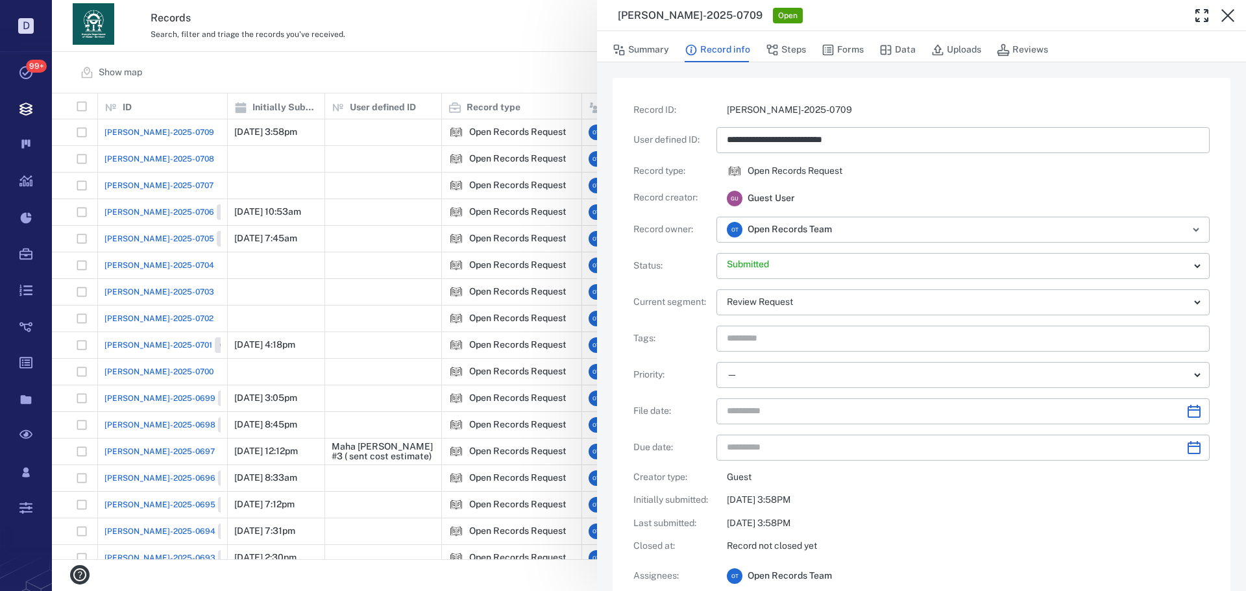
click at [653, 121] on div "**********" at bounding box center [921, 358] width 576 height 509
click at [496, 63] on div "**********" at bounding box center [649, 295] width 1194 height 591
